Goal: Transaction & Acquisition: Purchase product/service

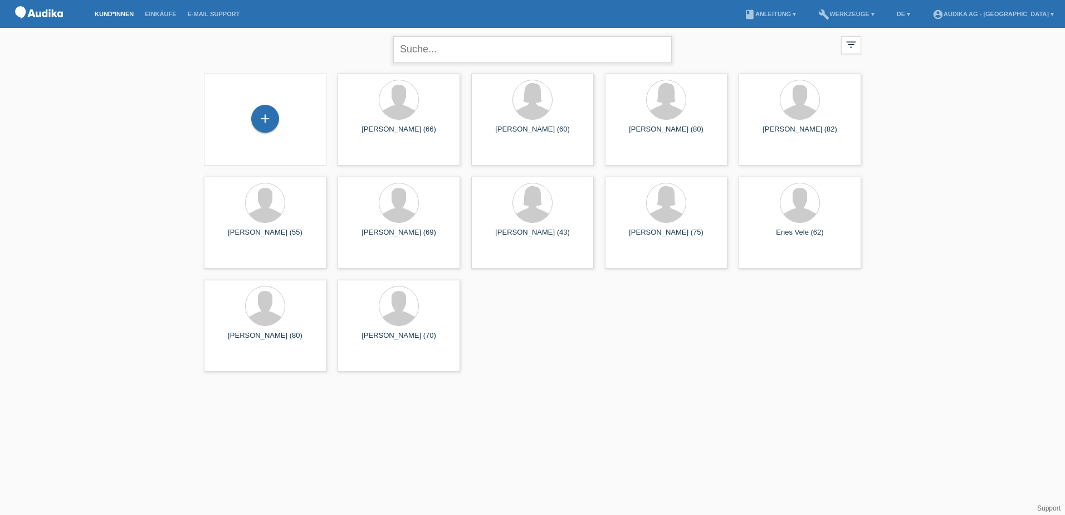
click at [409, 54] on input "text" at bounding box center [532, 49] width 278 height 26
type input "inauen richard"
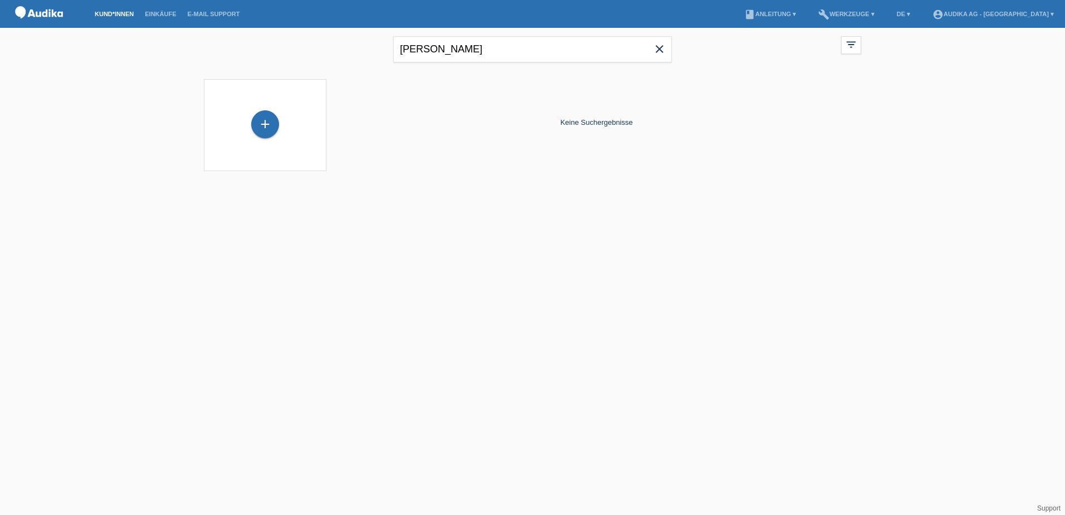
click at [657, 53] on icon "close" at bounding box center [659, 48] width 13 height 13
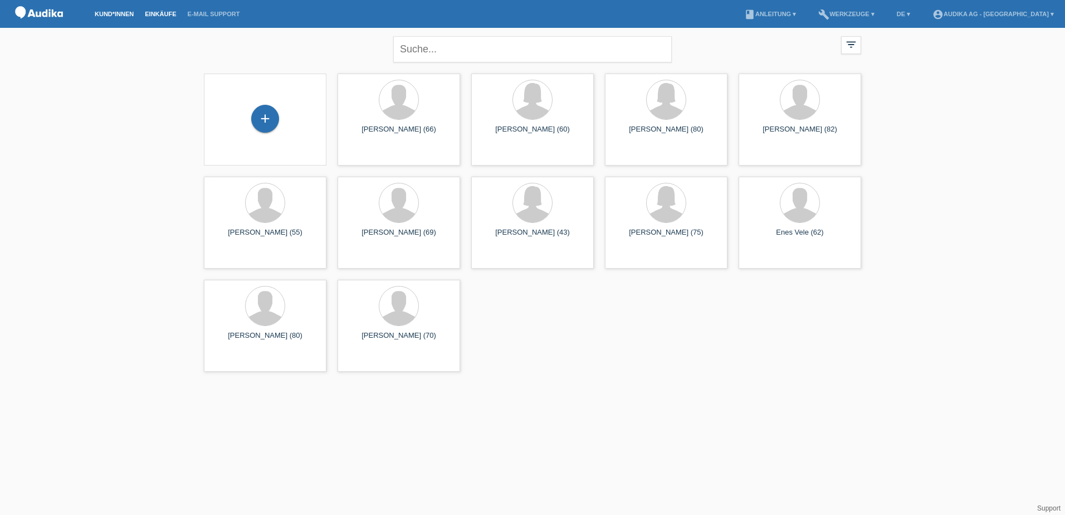
click at [157, 13] on link "Einkäufe" at bounding box center [160, 14] width 42 height 7
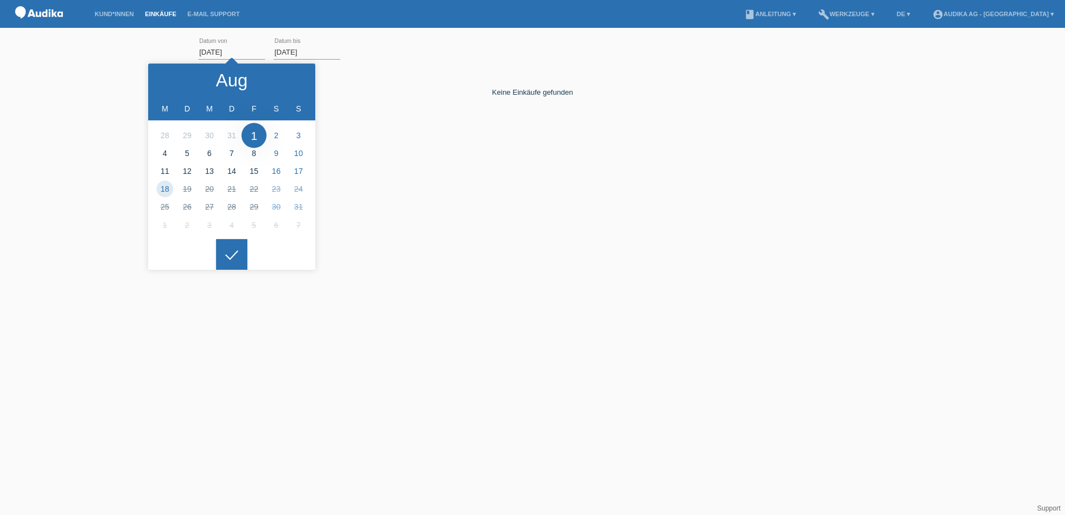
click at [234, 55] on input "01.08.2025" at bounding box center [231, 52] width 67 height 14
click at [178, 80] on div at bounding box center [169, 79] width 42 height 33
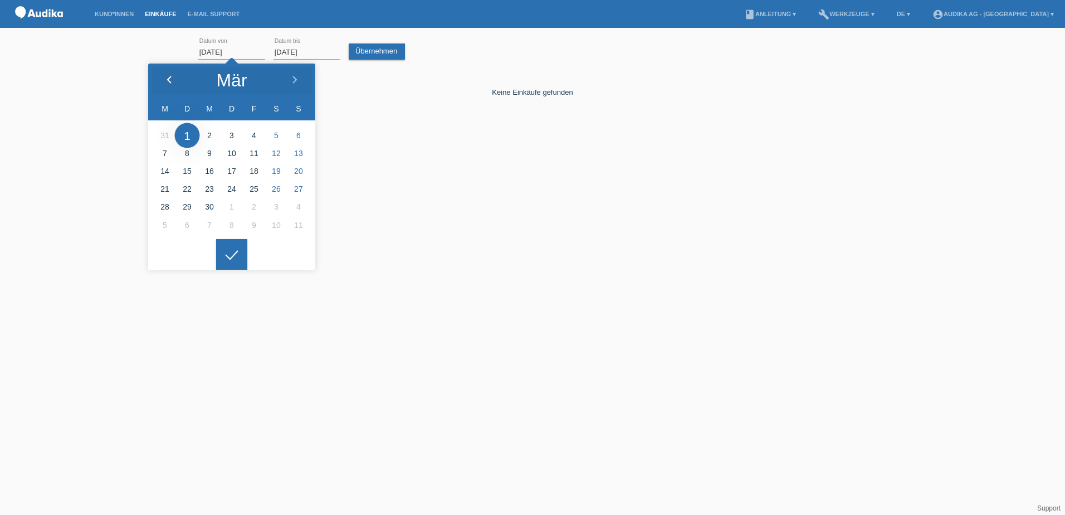
click at [164, 75] on div at bounding box center [169, 79] width 42 height 33
click at [165, 76] on div at bounding box center [169, 79] width 42 height 33
click at [165, 76] on icon at bounding box center [169, 80] width 9 height 9
click at [165, 77] on icon at bounding box center [169, 80] width 9 height 9
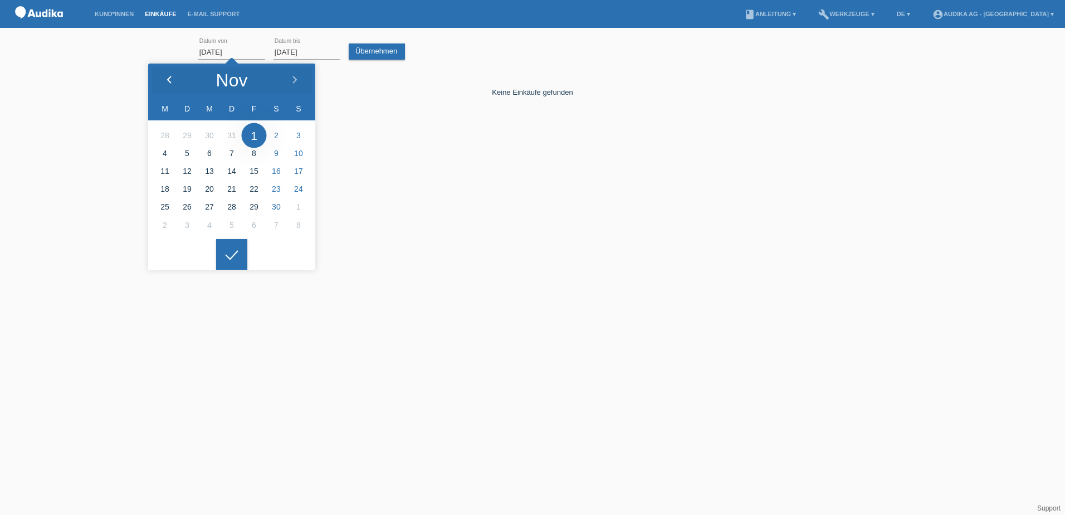
click at [167, 77] on icon at bounding box center [169, 80] width 9 height 9
drag, startPoint x: 167, startPoint y: 77, endPoint x: 180, endPoint y: 69, distance: 15.5
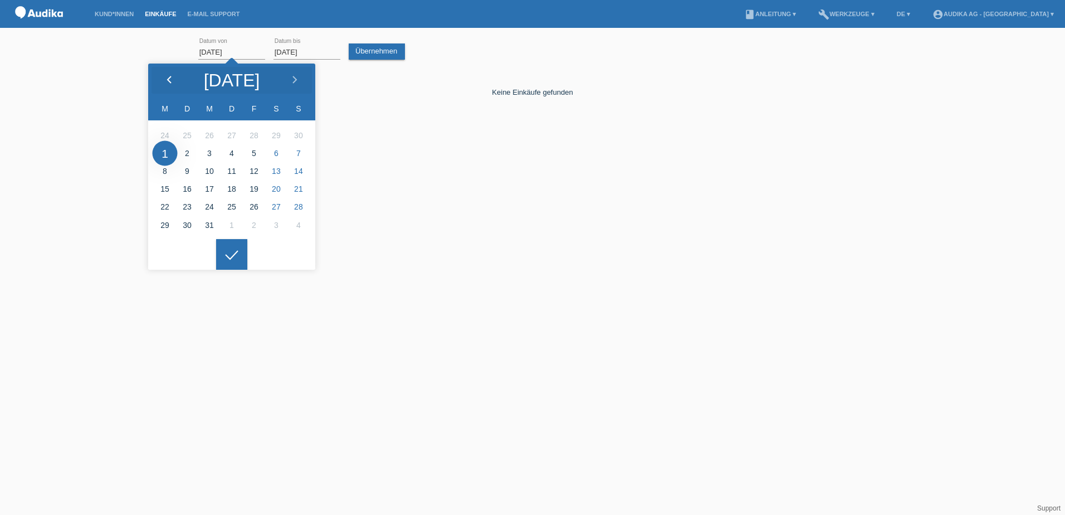
click at [168, 77] on icon at bounding box center [169, 80] width 9 height 9
type input "01.06.2024"
click at [385, 48] on link "Übernehmen" at bounding box center [377, 51] width 56 height 16
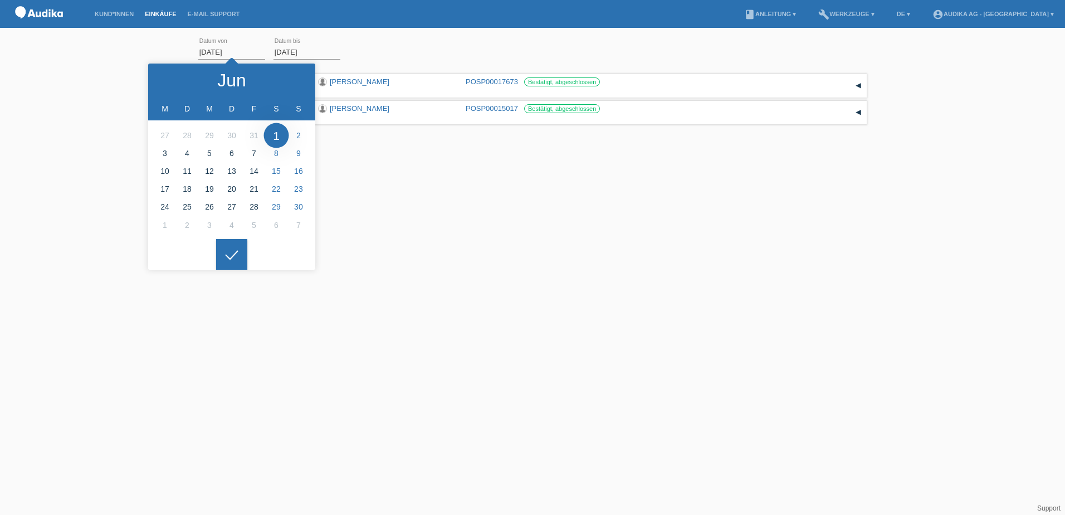
click at [413, 159] on div "12.12.2024 09:52 CHF 3'727.00 Marielouise Helbling POSP00017673 Reservation Dat…" at bounding box center [532, 126] width 668 height 111
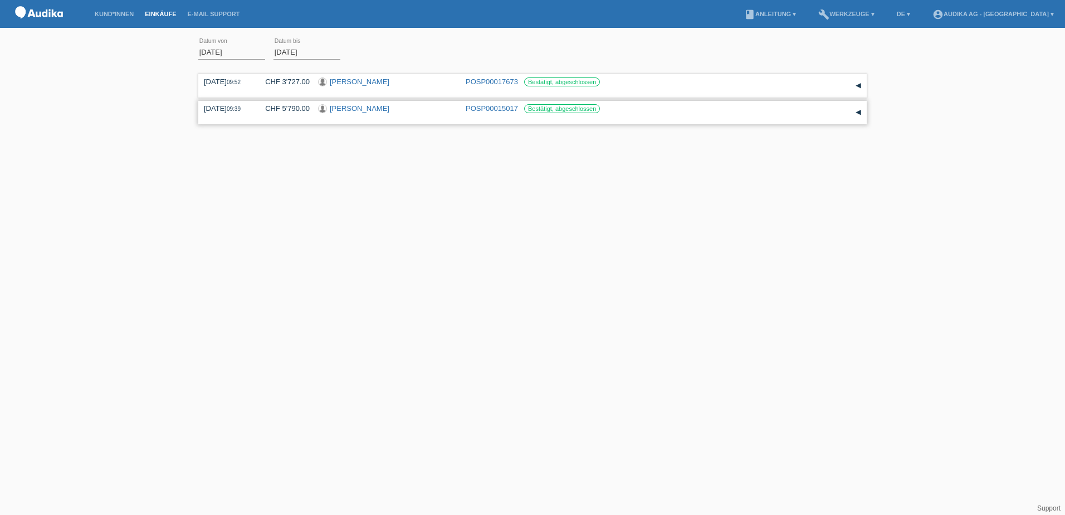
click at [349, 105] on link "Walter Helbling" at bounding box center [360, 108] width 60 height 8
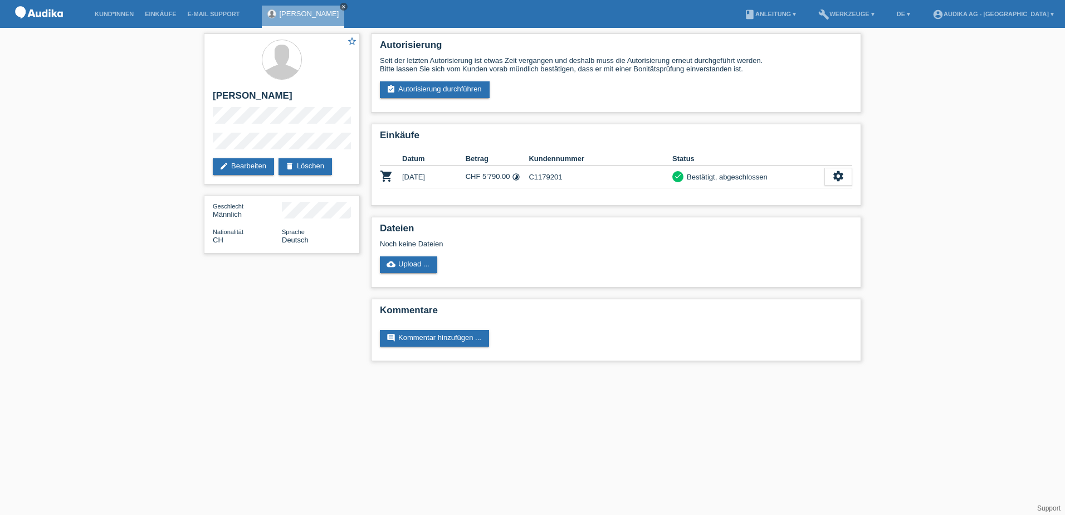
click at [340, 6] on link "close" at bounding box center [344, 7] width 8 height 8
click at [96, 16] on link "Kund*innen" at bounding box center [114, 14] width 50 height 7
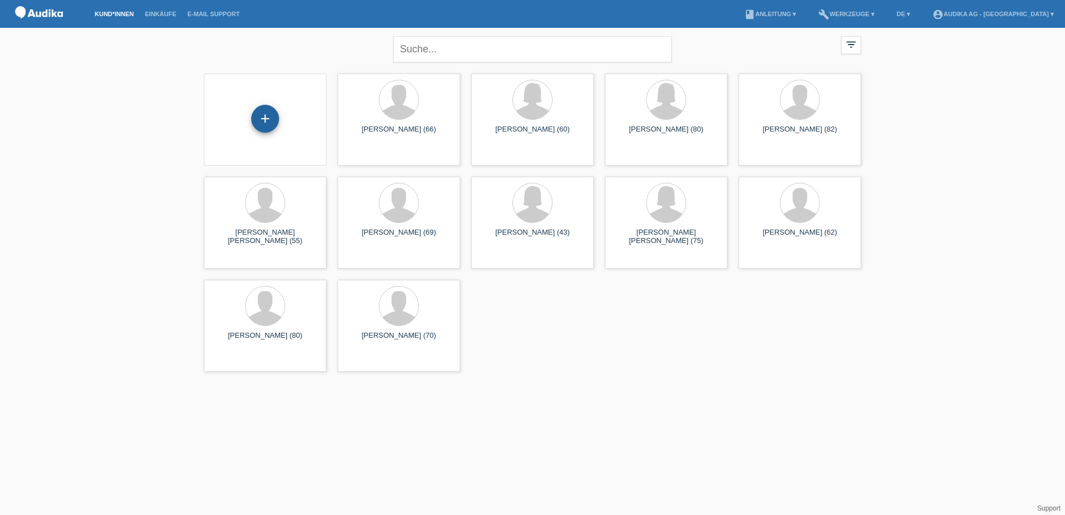
click at [271, 118] on div "+" at bounding box center [265, 119] width 28 height 28
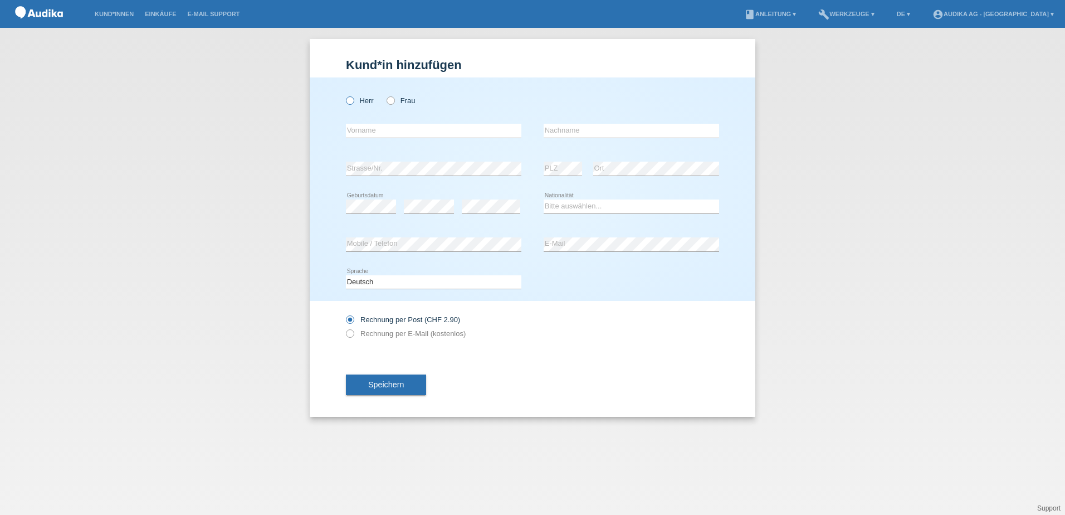
click at [344, 95] on icon at bounding box center [344, 95] width 0 height 0
click at [353, 102] on input "Herr" at bounding box center [349, 99] width 7 height 7
radio input "true"
click at [368, 129] on input "text" at bounding box center [433, 131] width 175 height 14
type input "[PERSON_NAME]"
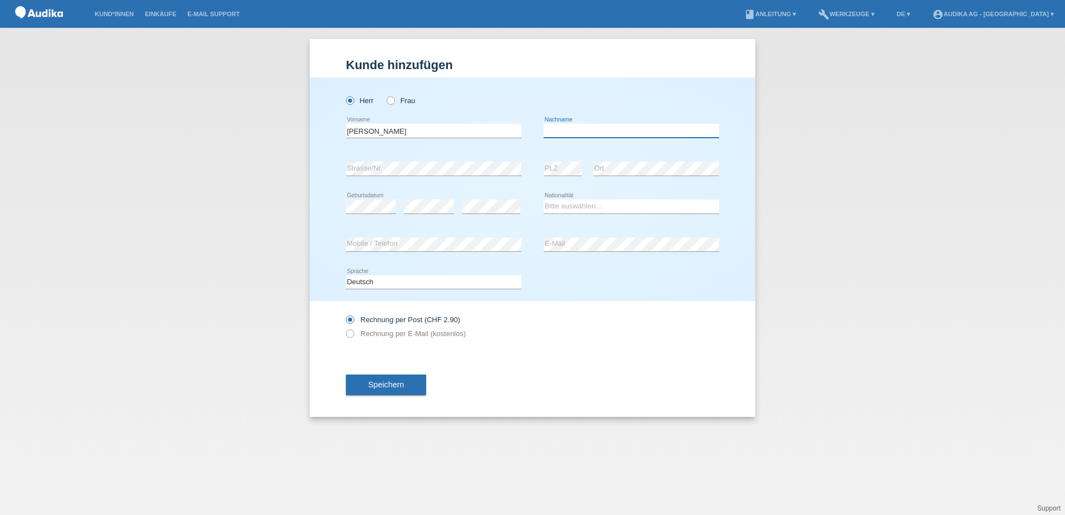
click at [561, 133] on input "text" at bounding box center [631, 131] width 175 height 14
type input "Inauen"
click at [578, 204] on select "Bitte auswählen... Schweiz Deutschland Liechtenstein Österreich ------------ Af…" at bounding box center [631, 205] width 175 height 13
select select "CH"
click at [544, 199] on select "Bitte auswählen... Schweiz Deutschland Liechtenstein Österreich ------------ Af…" at bounding box center [631, 205] width 175 height 13
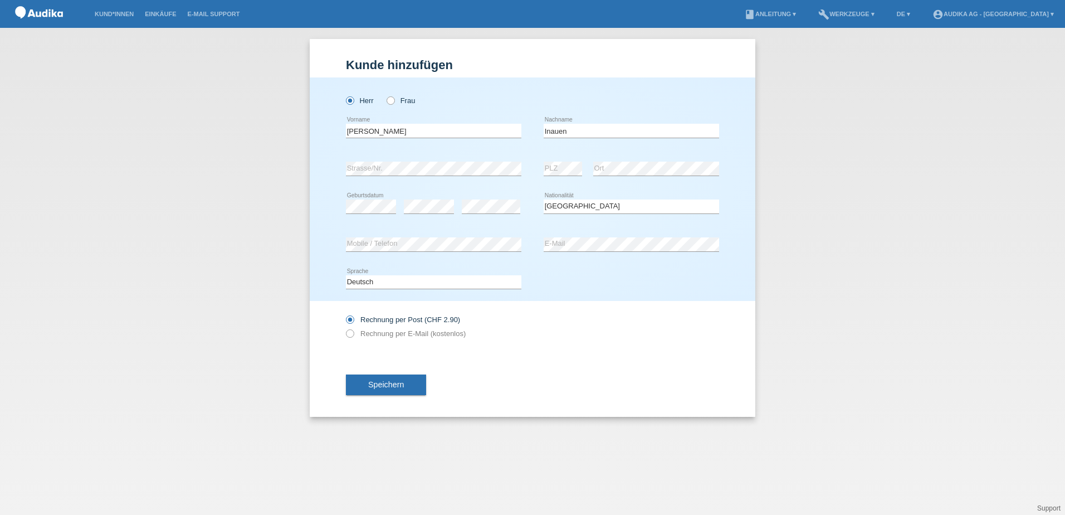
click at [586, 235] on div "error E-Mail" at bounding box center [631, 245] width 175 height 38
click at [344, 327] on icon at bounding box center [344, 327] width 0 height 0
click at [353, 333] on input "Rechnung per E-Mail (kostenlos)" at bounding box center [349, 336] width 7 height 14
radio input "true"
click at [383, 387] on span "Speichern" at bounding box center [386, 384] width 36 height 9
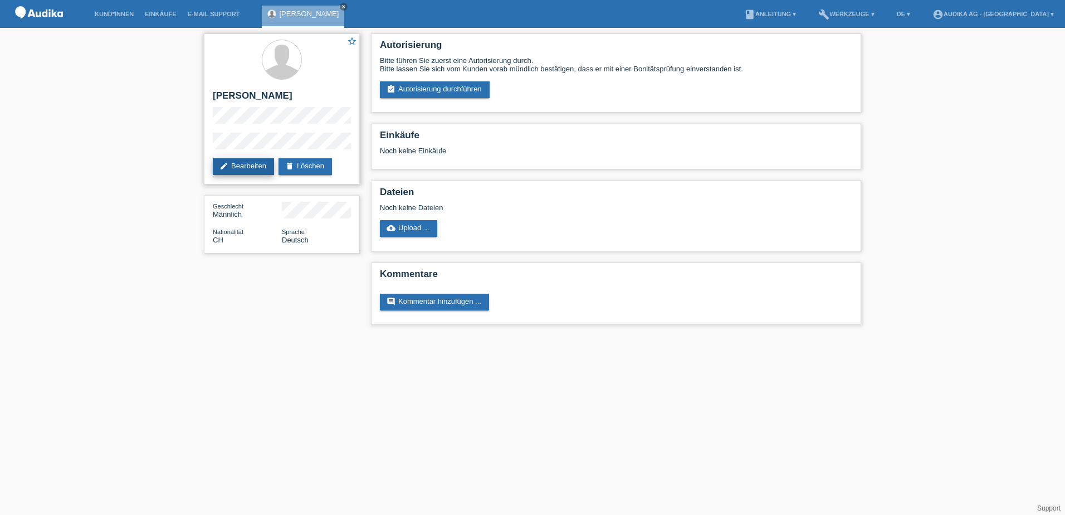
click at [260, 164] on link "edit Bearbeiten" at bounding box center [243, 166] width 61 height 17
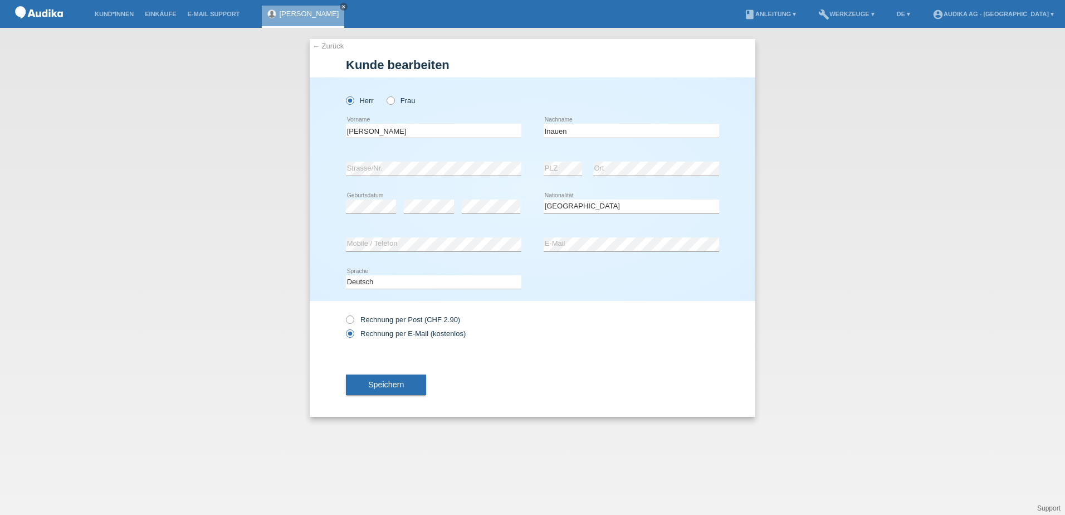
select select "CH"
click at [404, 383] on button "Speichern" at bounding box center [386, 384] width 80 height 21
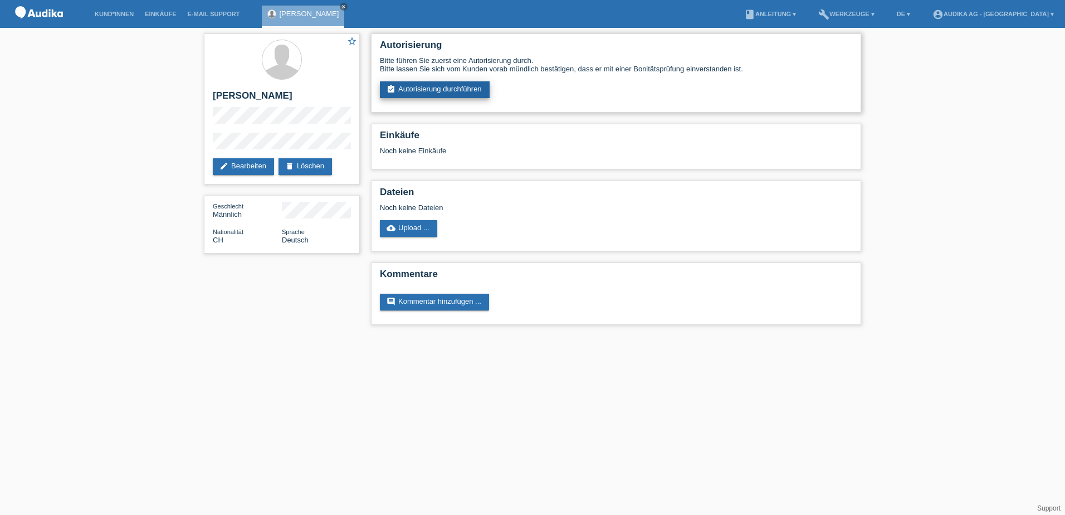
click at [453, 90] on link "assignment_turned_in Autorisierung durchführen" at bounding box center [435, 89] width 110 height 17
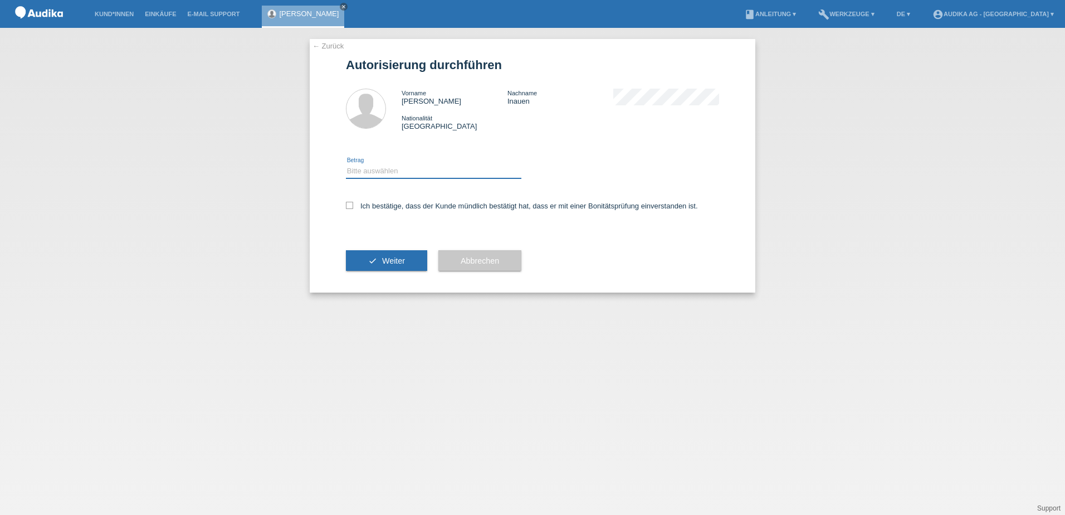
click at [413, 175] on select "Bitte auswählen CHF 1.00 - CHF 499.00 CHF 500.00 - CHF 1'999.00 CHF 2'000.00 - …" at bounding box center [433, 170] width 175 height 13
select select "3"
click at [346, 164] on select "Bitte auswählen CHF 1.00 - CHF 499.00 CHF 500.00 - CHF 1'999.00 CHF 2'000.00 - …" at bounding box center [433, 170] width 175 height 13
click at [349, 207] on icon at bounding box center [349, 205] width 7 height 7
click at [349, 207] on input "Ich bestätige, dass der Kunde mündlich bestätigt hat, dass er mit einer Bonität…" at bounding box center [349, 205] width 7 height 7
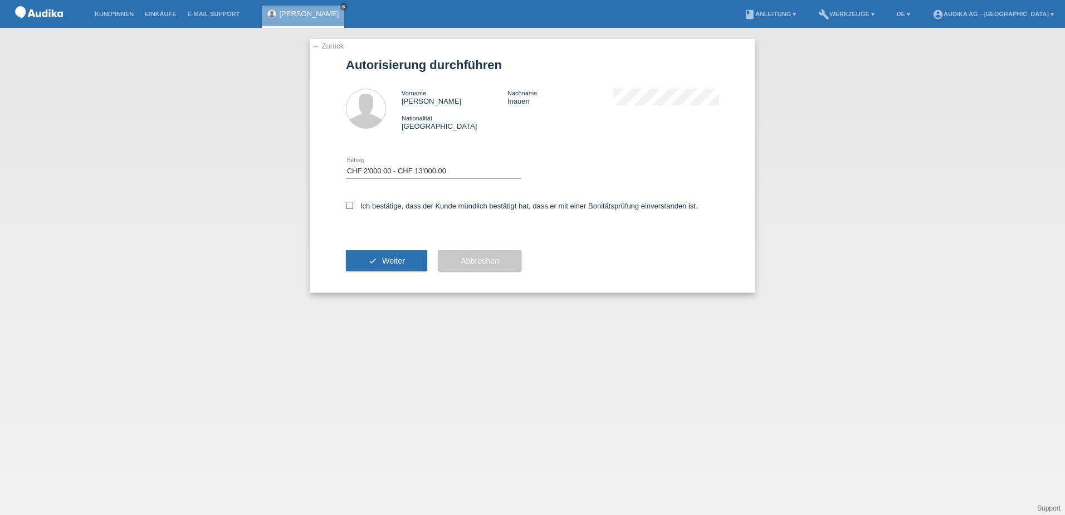
checkbox input "true"
click at [387, 255] on button "check Weiter" at bounding box center [386, 260] width 81 height 21
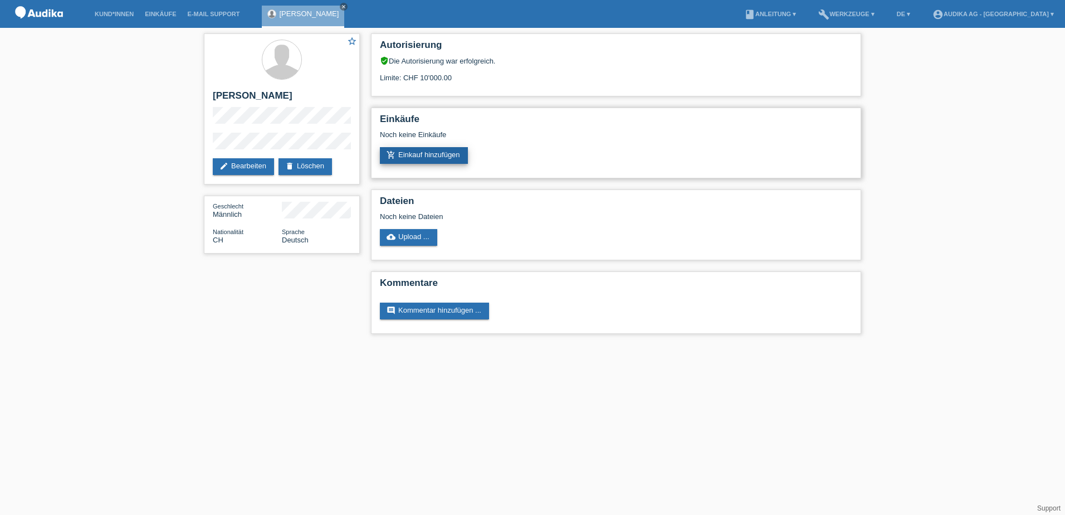
click at [414, 157] on link "add_shopping_cart Einkauf hinzufügen" at bounding box center [424, 155] width 88 height 17
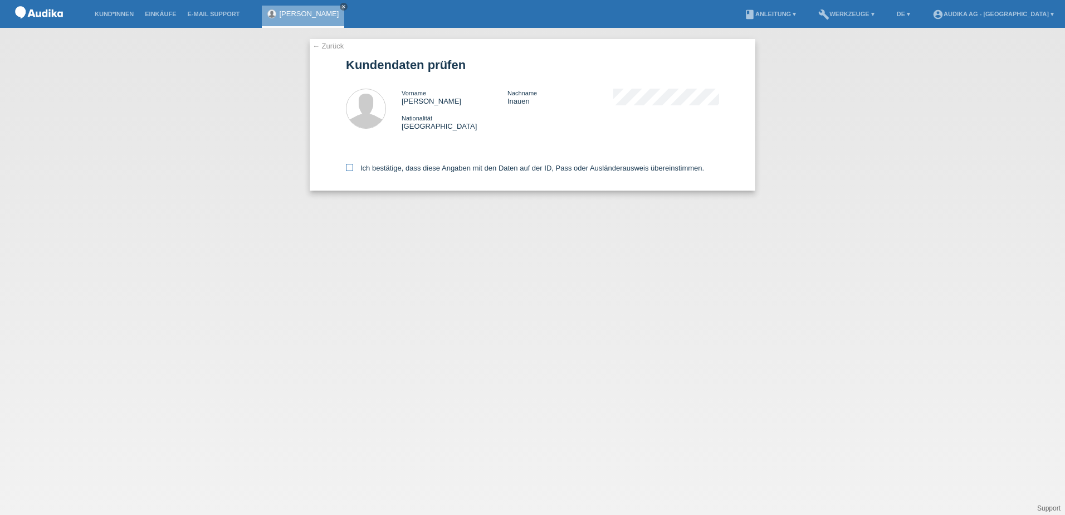
click at [352, 165] on icon at bounding box center [349, 167] width 7 height 7
click at [352, 165] on input "Ich bestätige, dass diese Angaben mit den Daten auf der ID, Pass oder Ausländer…" at bounding box center [349, 167] width 7 height 7
checkbox input "true"
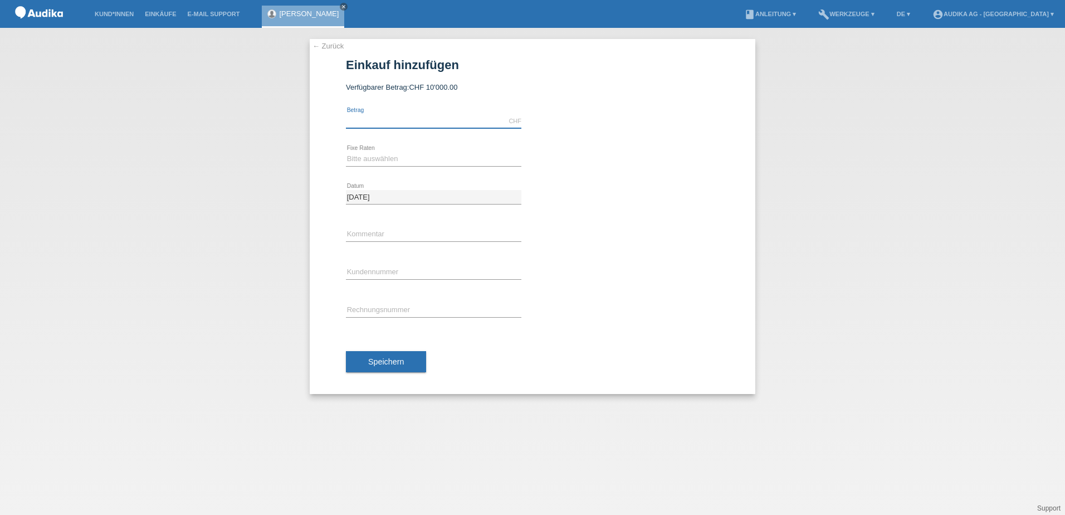
click at [368, 121] on input "text" at bounding box center [433, 121] width 175 height 14
type input "7190.00"
click at [385, 154] on select "Bitte auswählen 12 Raten 24 Raten" at bounding box center [433, 158] width 175 height 13
click at [348, 156] on select "Bitte auswählen 12 Raten 24 Raten" at bounding box center [433, 158] width 175 height 13
select select "177"
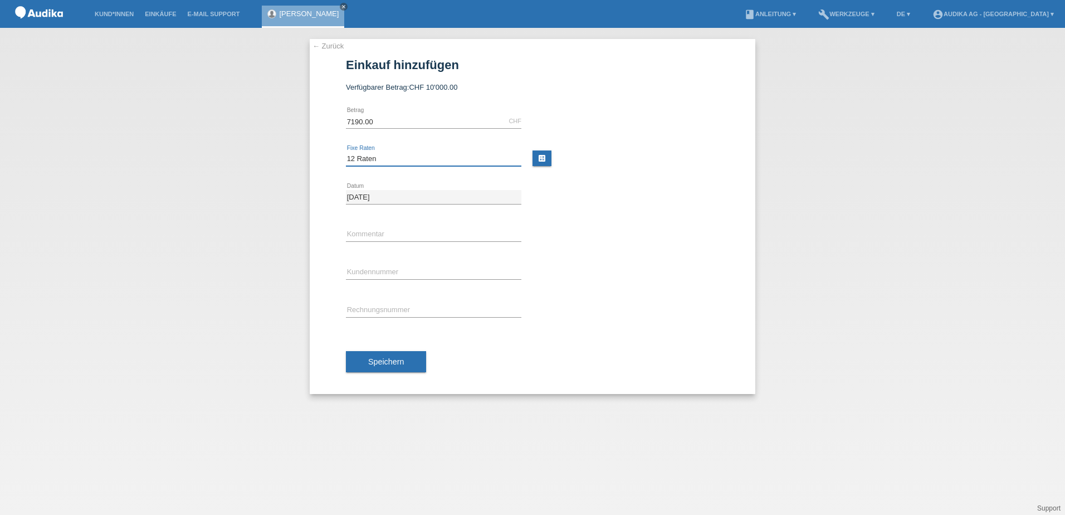
click at [346, 152] on select "Bitte auswählen 12 Raten 24 Raten" at bounding box center [433, 158] width 175 height 13
click at [364, 232] on input "text" at bounding box center [433, 235] width 175 height 14
click at [369, 272] on input "C" at bounding box center [433, 273] width 175 height 14
type input "C11780300"
click at [384, 308] on input "SOI" at bounding box center [433, 311] width 175 height 14
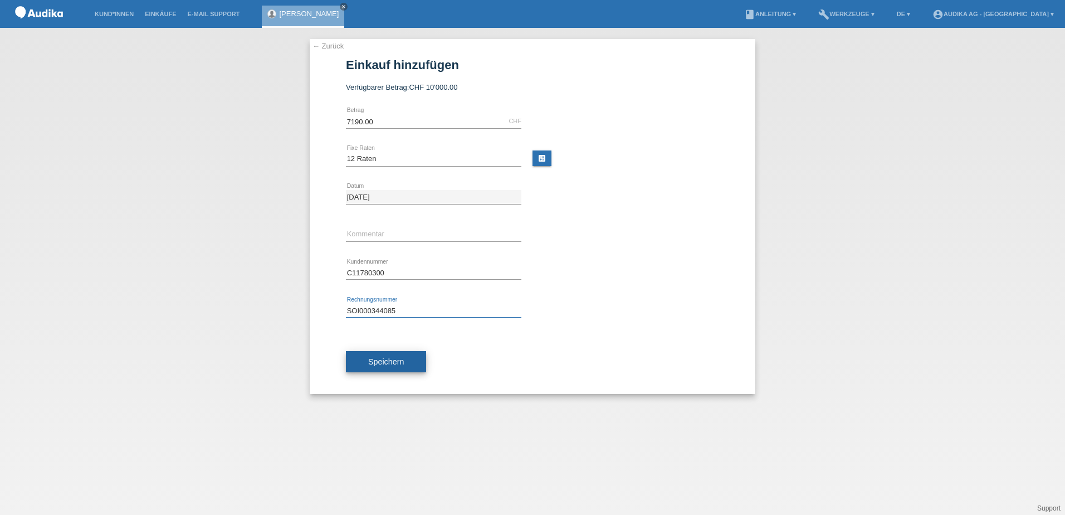
type input "SOI000344085"
click at [401, 368] on button "Speichern" at bounding box center [386, 361] width 80 height 21
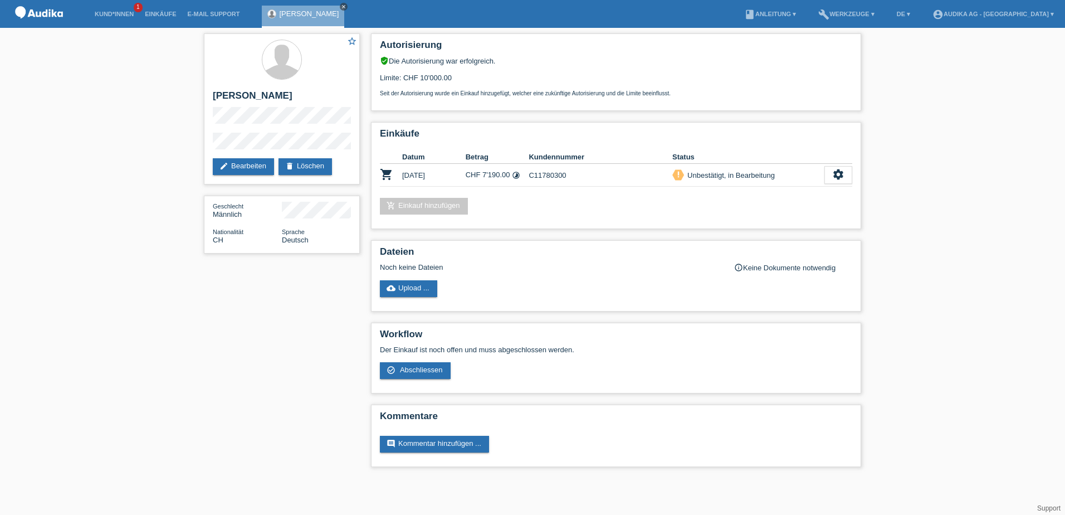
click at [341, 6] on icon "close" at bounding box center [344, 7] width 6 height 6
click at [839, 174] on icon "settings" at bounding box center [838, 174] width 12 height 12
click at [837, 172] on icon "settings" at bounding box center [838, 174] width 12 height 12
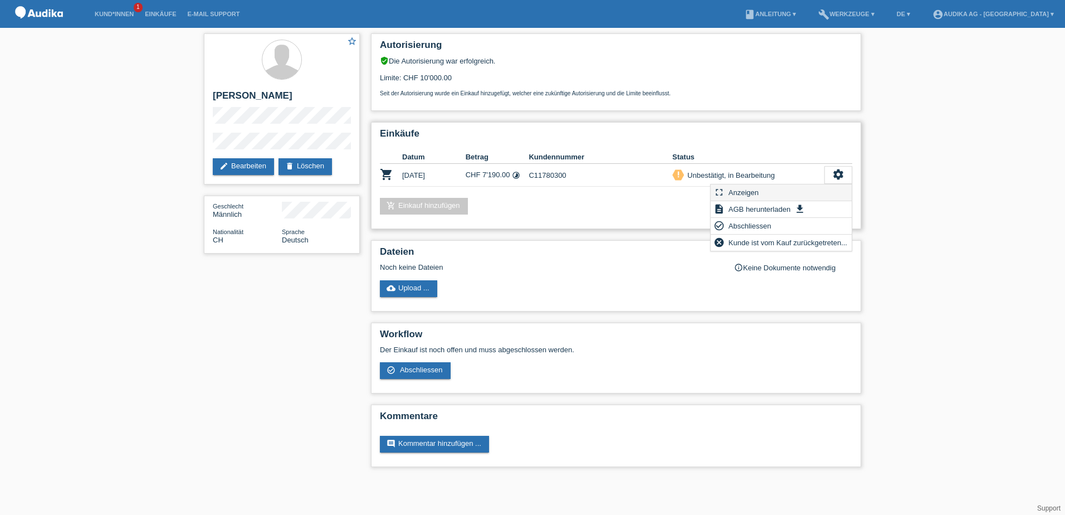
click at [746, 192] on span "Anzeigen" at bounding box center [743, 191] width 33 height 13
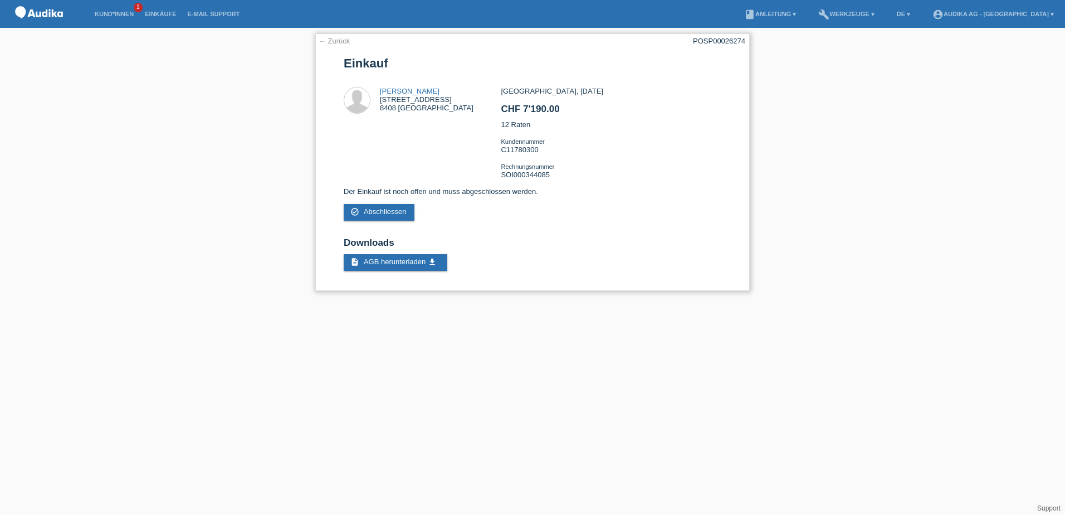
click at [326, 39] on link "← Zurück" at bounding box center [334, 41] width 31 height 8
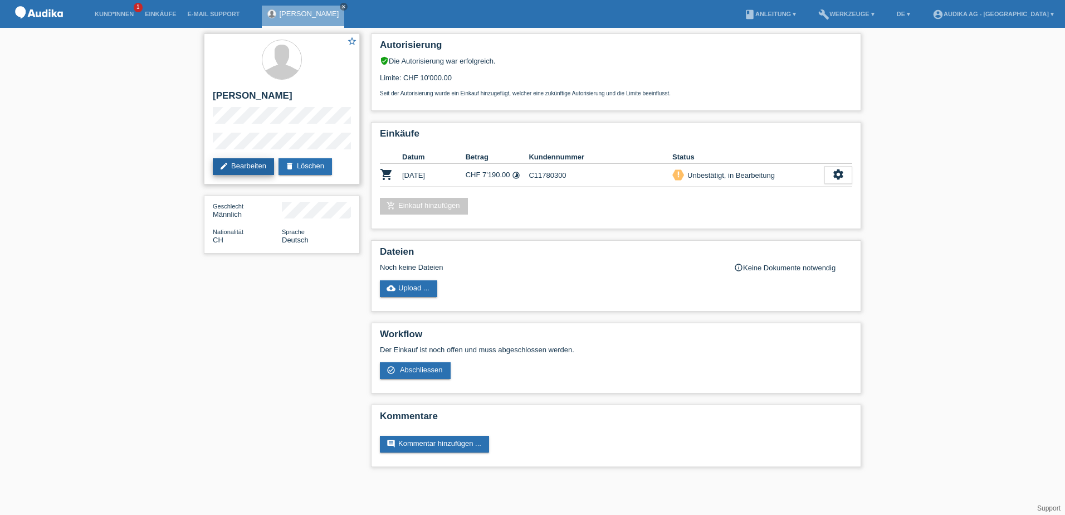
click at [244, 161] on link "edit Bearbeiten" at bounding box center [243, 166] width 61 height 17
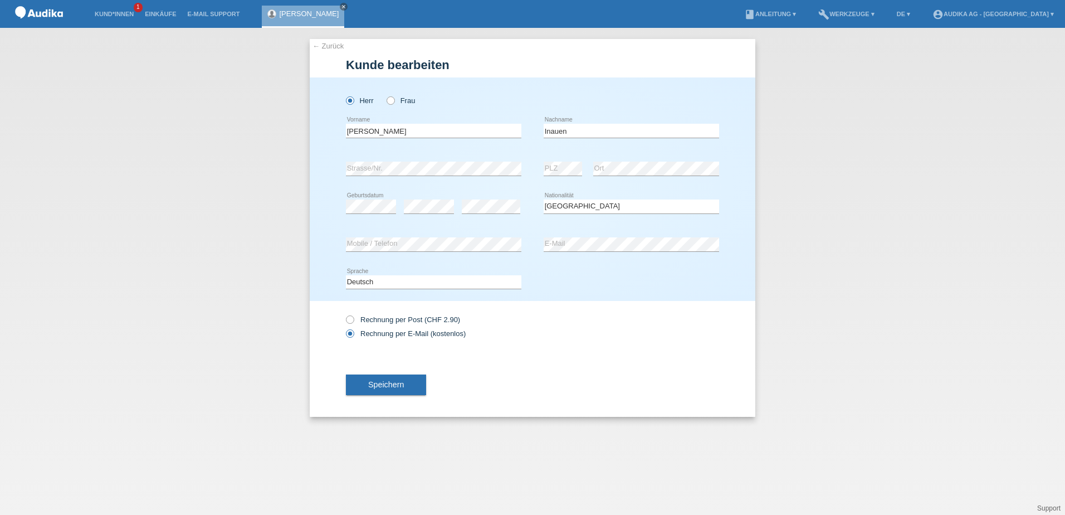
select select "CH"
click at [397, 381] on span "Speichern" at bounding box center [386, 384] width 36 height 9
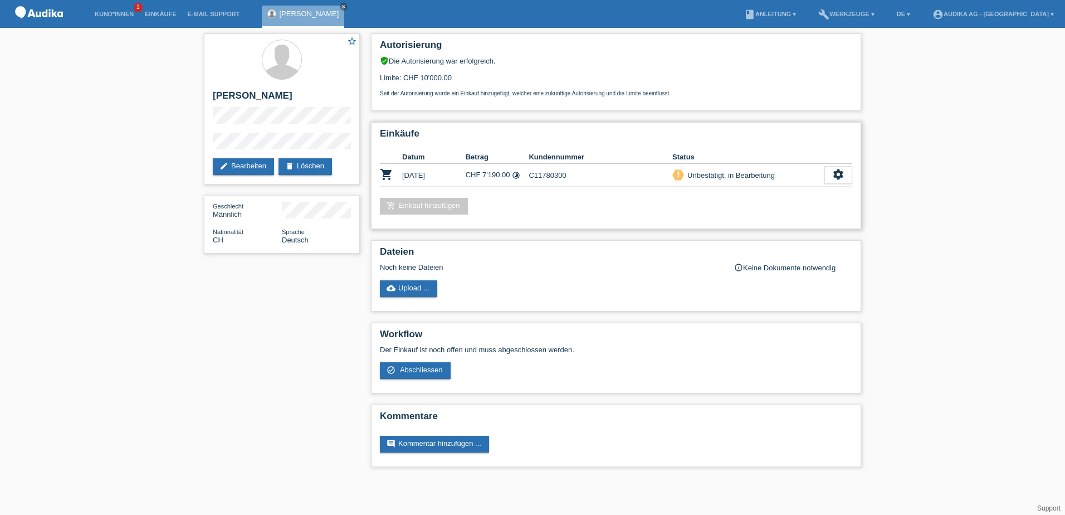
click at [387, 169] on icon "shopping_cart" at bounding box center [386, 174] width 13 height 13
click at [388, 178] on icon "shopping_cart" at bounding box center [386, 174] width 13 height 13
click at [741, 176] on div "Unbestätigt, in Bearbeitung" at bounding box center [729, 175] width 91 height 12
click at [746, 174] on div "Unbestätigt, in Bearbeitung" at bounding box center [729, 175] width 91 height 12
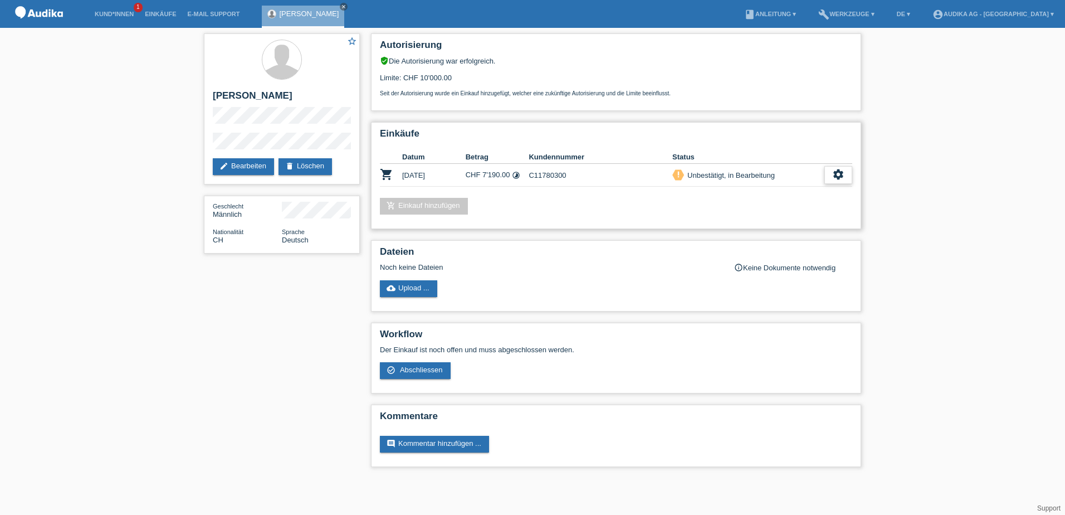
drag, startPoint x: 746, startPoint y: 174, endPoint x: 840, endPoint y: 172, distance: 94.2
click at [840, 172] on icon "settings" at bounding box center [838, 174] width 12 height 12
click at [518, 175] on icon "timelapse" at bounding box center [516, 175] width 8 height 8
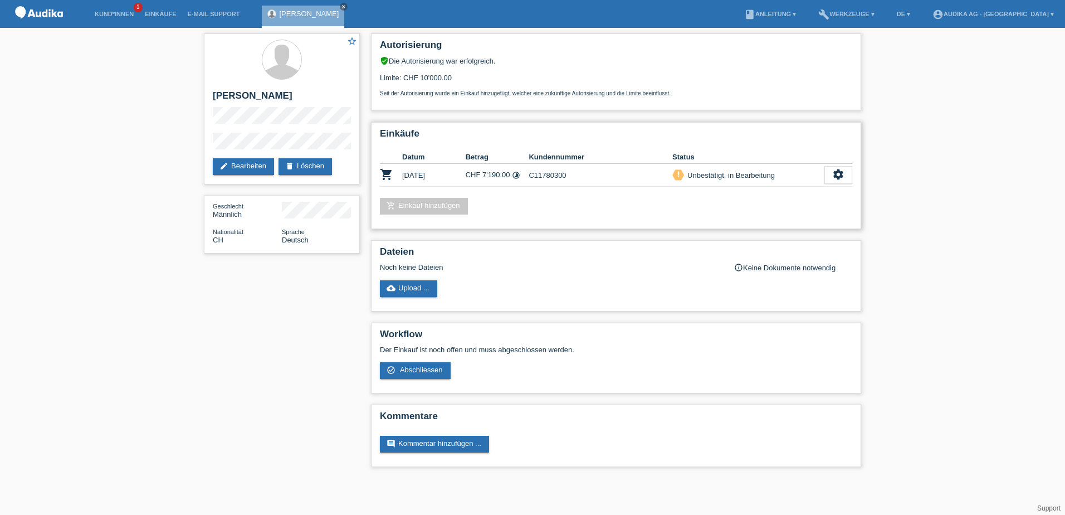
click at [517, 174] on icon "timelapse" at bounding box center [516, 175] width 8 height 8
click at [518, 175] on icon "timelapse" at bounding box center [516, 175] width 8 height 8
click at [842, 174] on icon "settings" at bounding box center [838, 174] width 12 height 12
click at [844, 173] on icon "settings" at bounding box center [838, 174] width 12 height 12
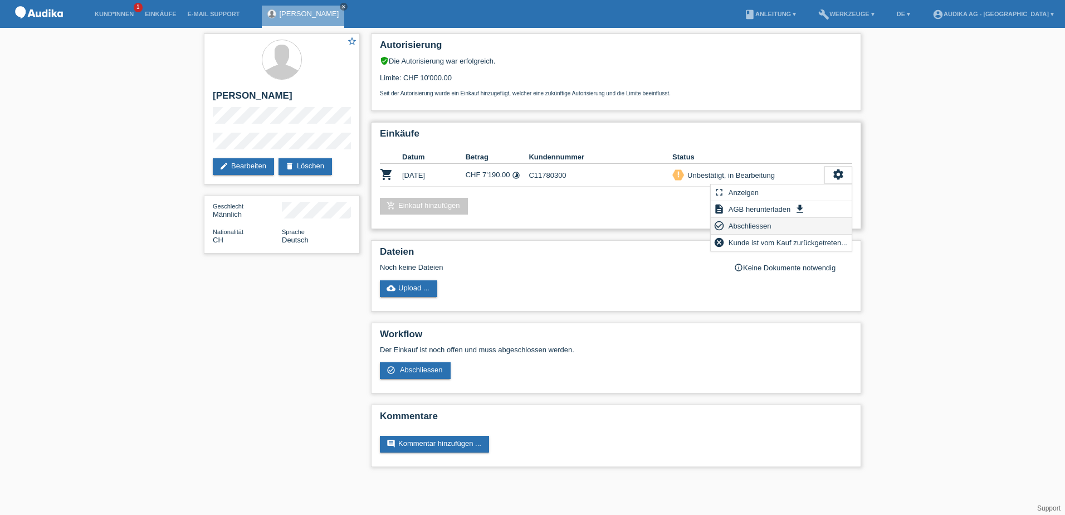
click at [751, 224] on span "Abschliessen" at bounding box center [750, 225] width 46 height 13
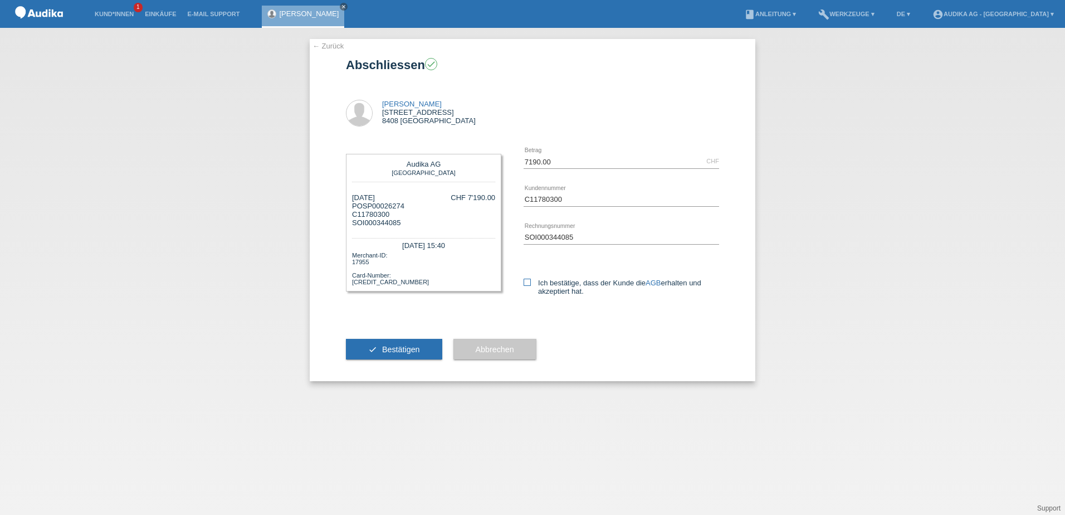
click at [529, 281] on icon at bounding box center [527, 281] width 7 height 7
click at [529, 281] on input "Ich bestätige, dass der Kunde die AGB erhalten und akzeptiert hat." at bounding box center [527, 281] width 7 height 7
checkbox input "true"
click at [657, 282] on link "AGB" at bounding box center [652, 282] width 15 height 8
click at [656, 280] on link "AGB" at bounding box center [652, 282] width 15 height 8
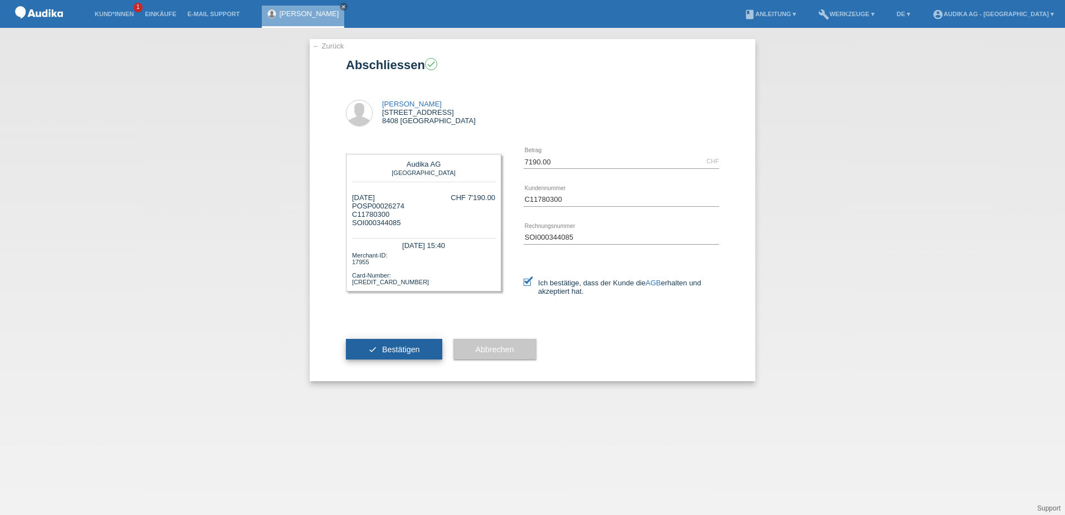
click at [415, 354] on button "check Bestätigen" at bounding box center [394, 349] width 96 height 21
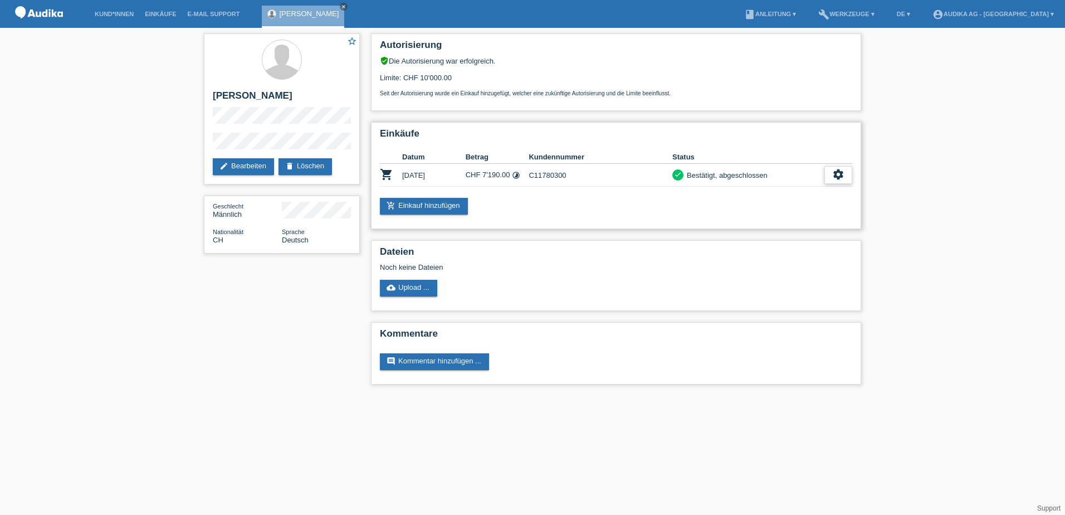
click at [833, 177] on icon "settings" at bounding box center [838, 174] width 12 height 12
click at [772, 224] on span "Finanzierungsdetails herunterladen" at bounding box center [777, 225] width 116 height 13
